Goal: Transaction & Acquisition: Purchase product/service

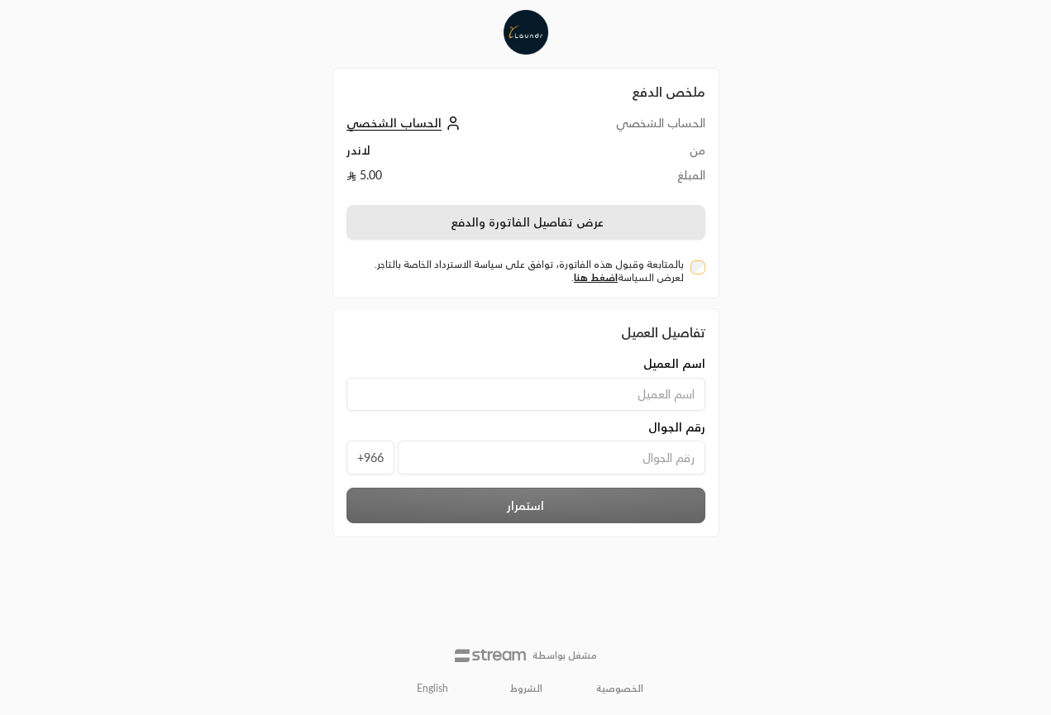
click at [610, 222] on button "عرض تفاصيل الفاتورة والدفع" at bounding box center [525, 222] width 359 height 35
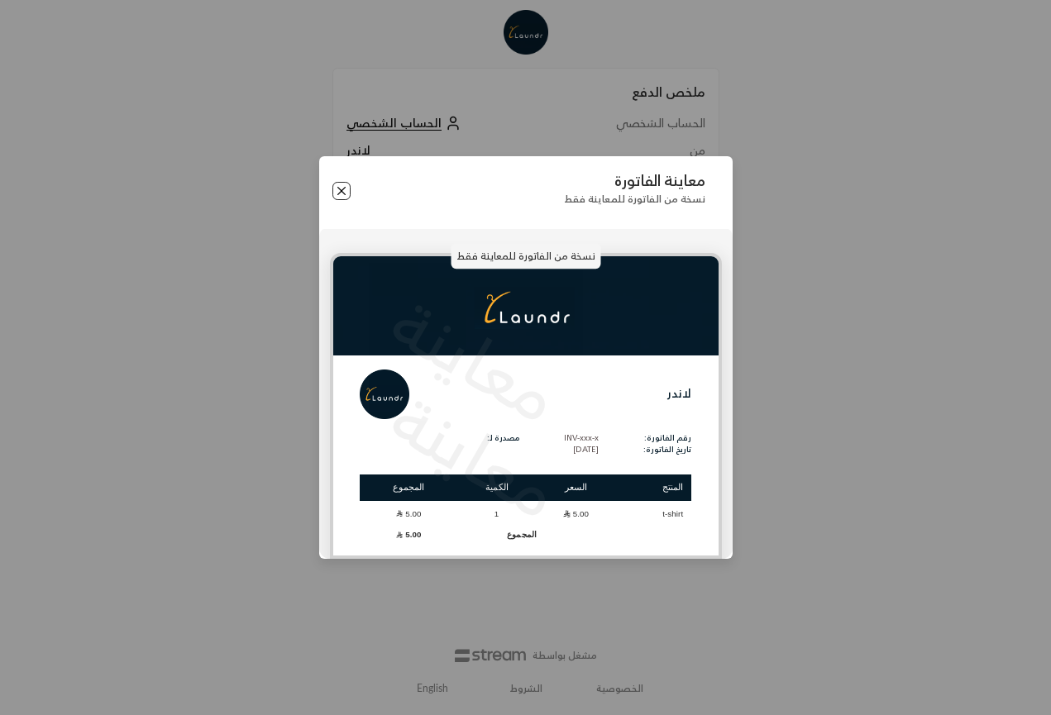
click at [344, 189] on button "Close" at bounding box center [341, 191] width 18 height 18
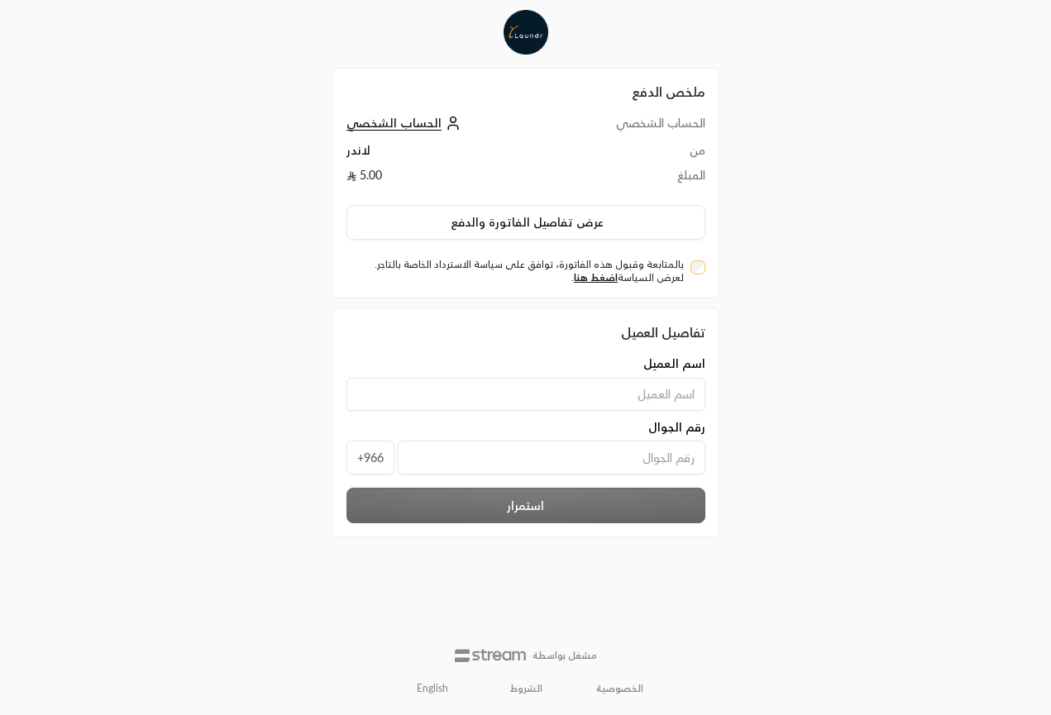
click at [474, 393] on input at bounding box center [525, 394] width 359 height 33
type input "u"
type input "[PERSON_NAME]"
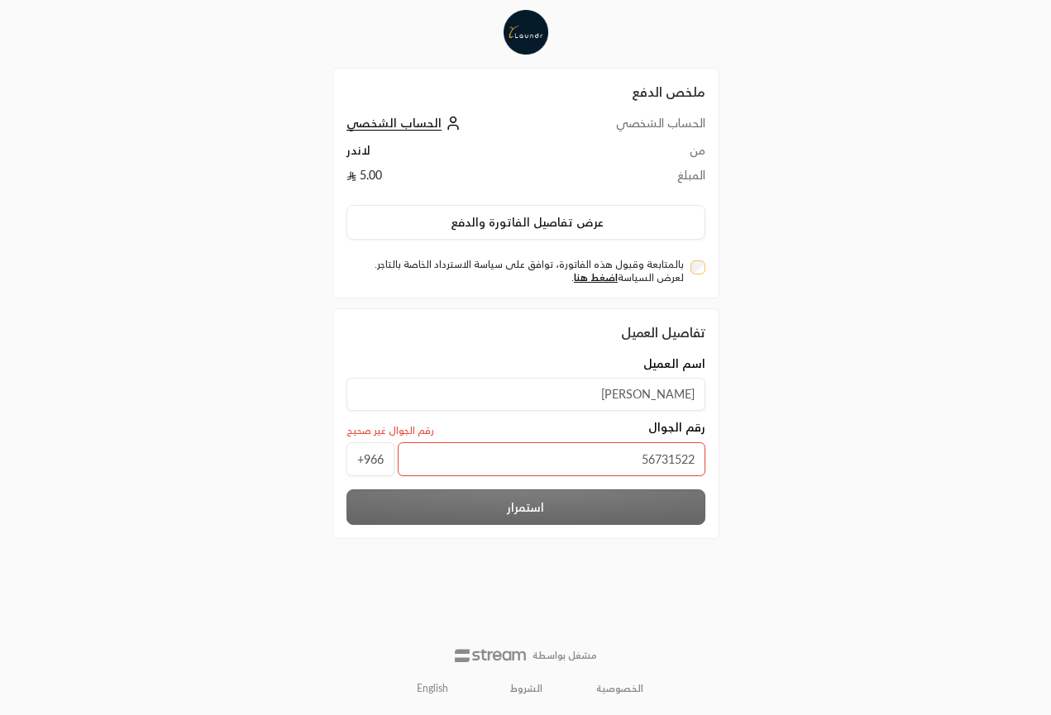
type input "567315222"
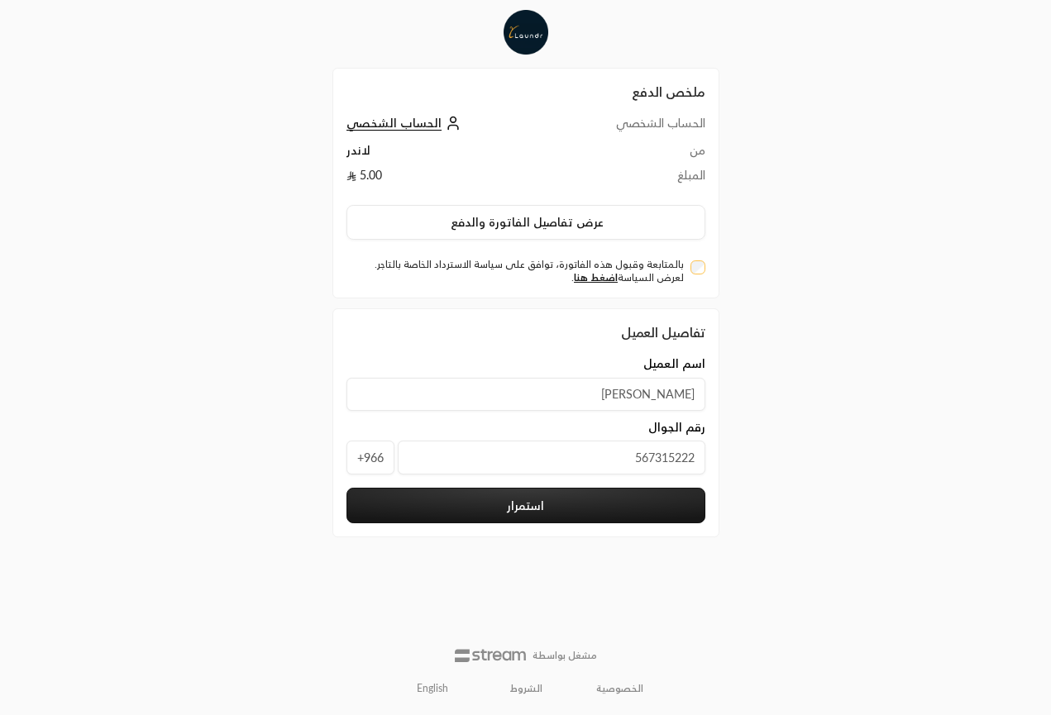
click at [509, 502] on button "استمرار" at bounding box center [525, 506] width 359 height 36
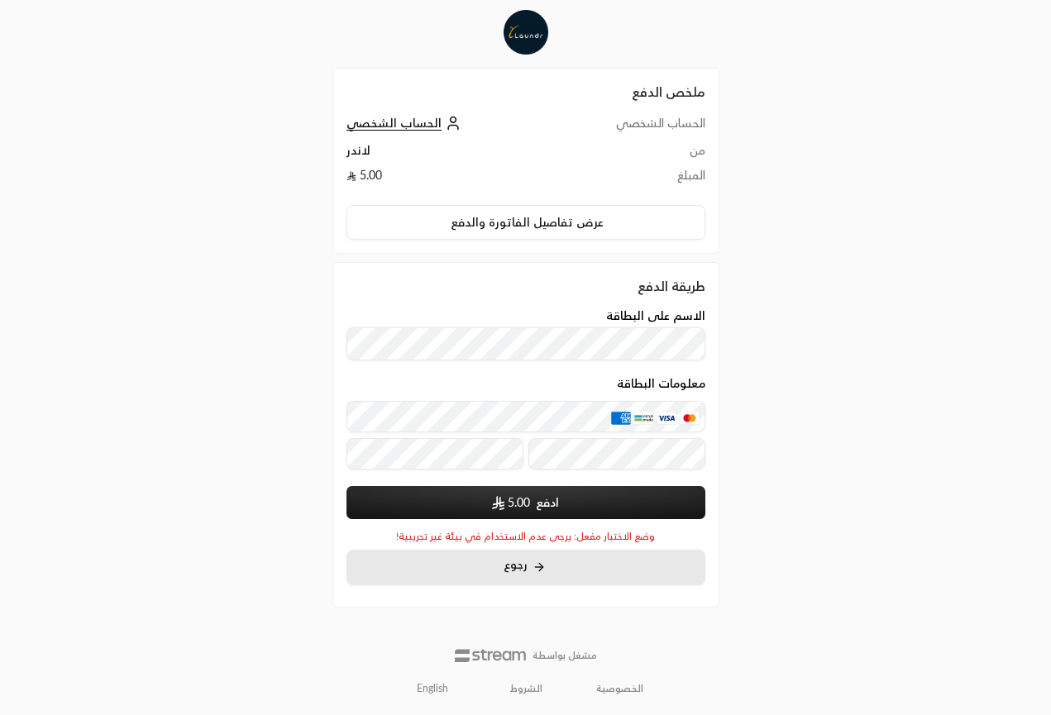
click at [536, 567] on icon at bounding box center [538, 567] width 7 height 0
